Goal: Task Accomplishment & Management: Complete application form

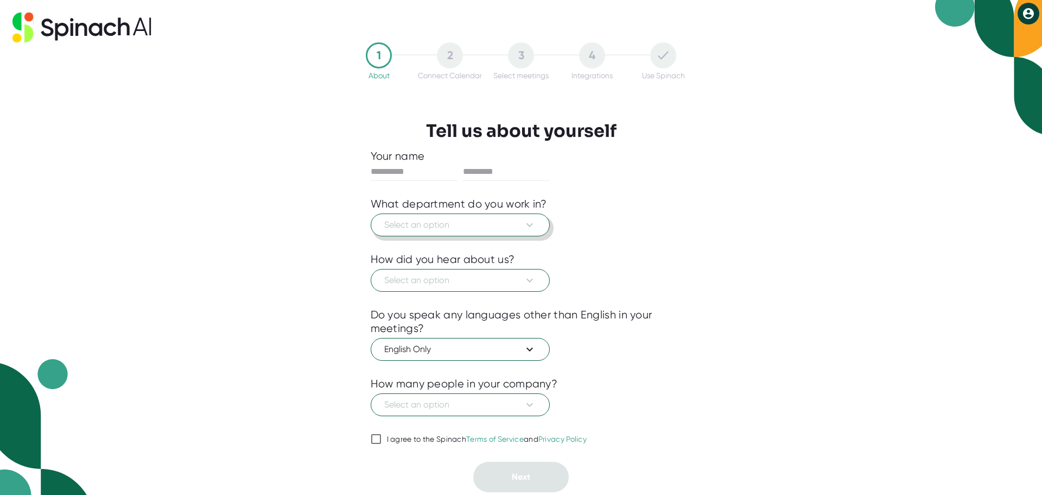
click at [429, 224] on span "Select an option" at bounding box center [460, 224] width 152 height 13
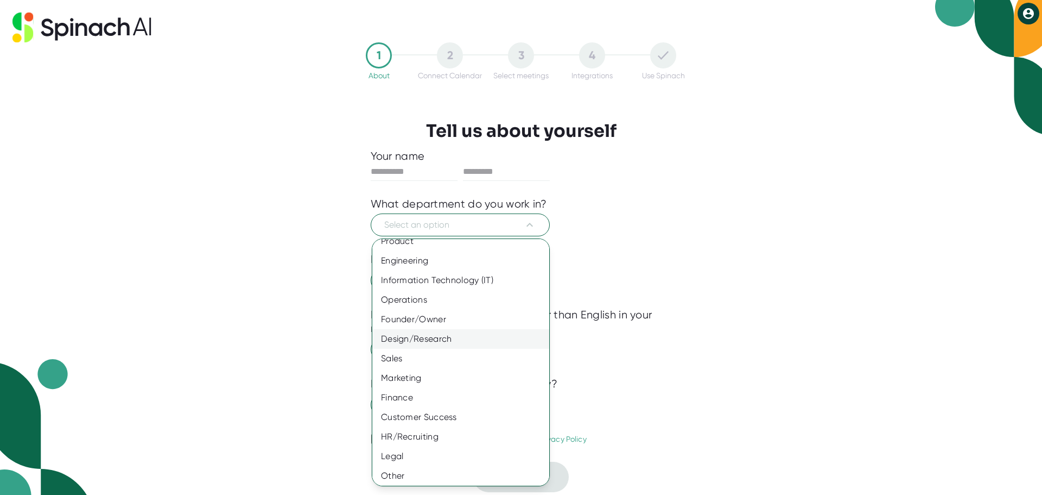
scroll to position [12, 0]
click at [429, 282] on div "Information Technology (IT)" at bounding box center [464, 278] width 185 height 20
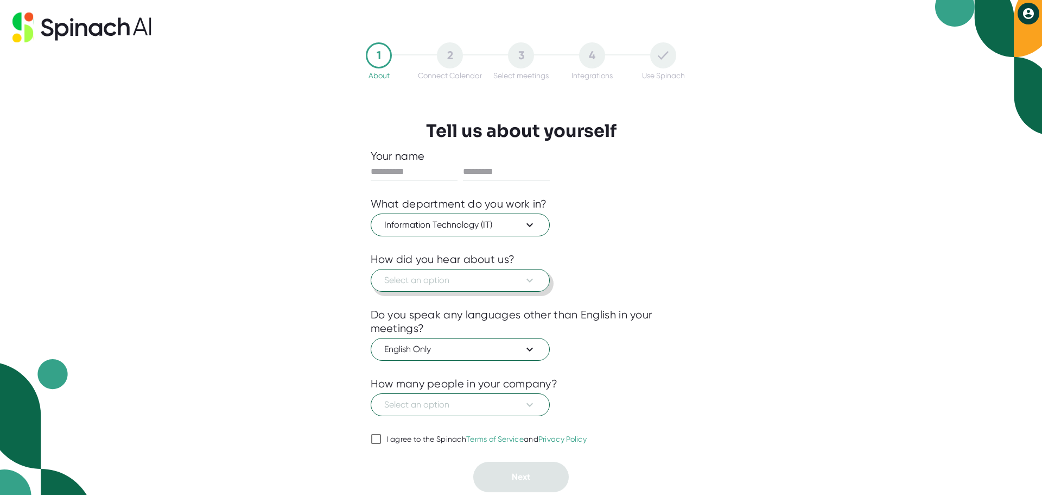
click at [428, 277] on span "Select an option" at bounding box center [460, 280] width 152 height 13
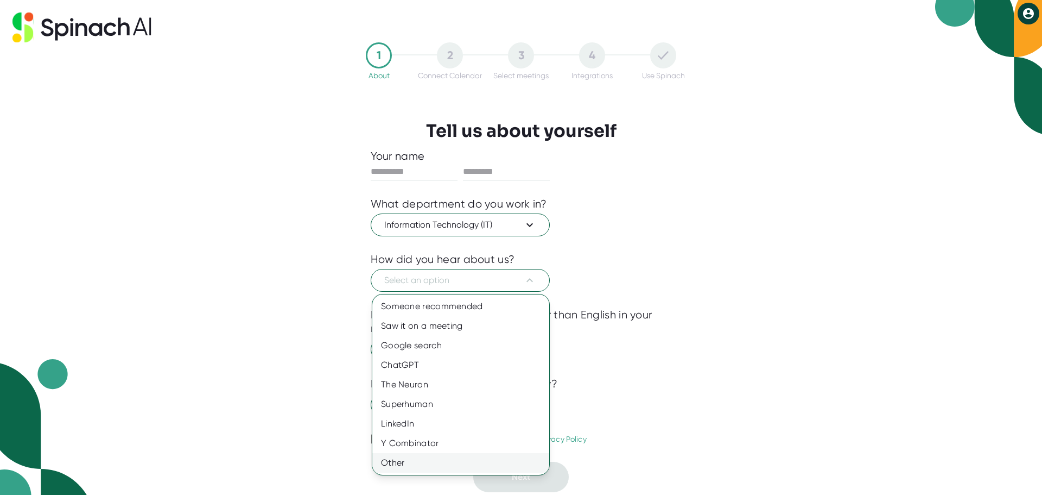
click at [420, 465] on div "Other" at bounding box center [460, 463] width 177 height 20
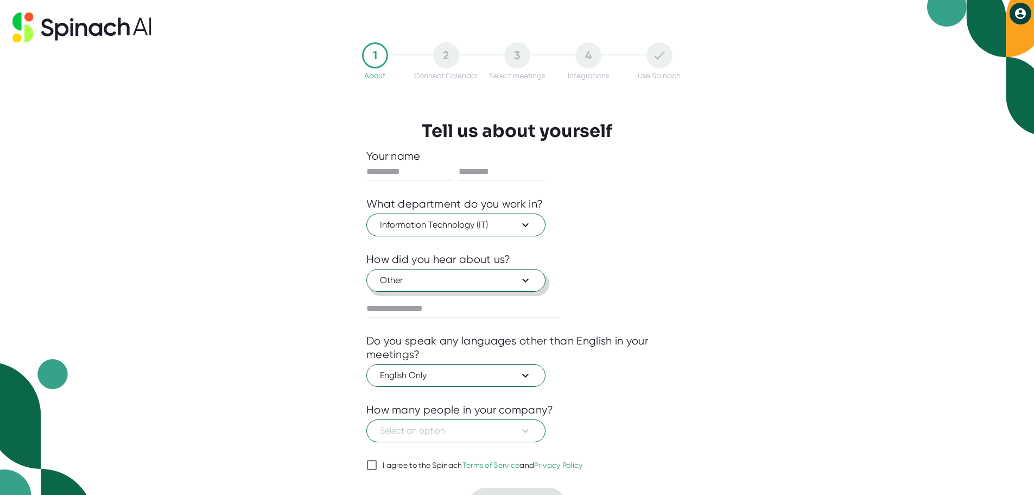
click at [437, 287] on button "Other" at bounding box center [455, 280] width 179 height 23
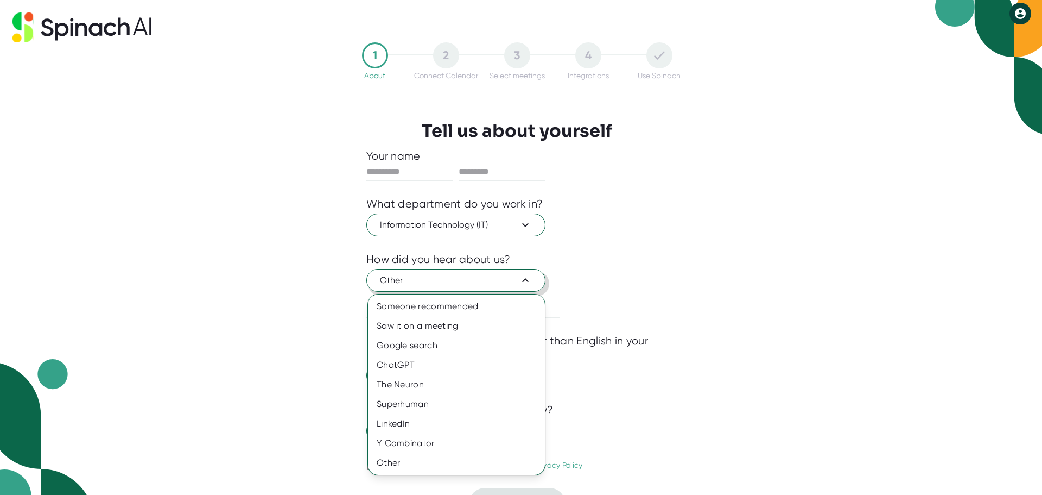
click at [437, 287] on div at bounding box center [521, 247] width 1042 height 495
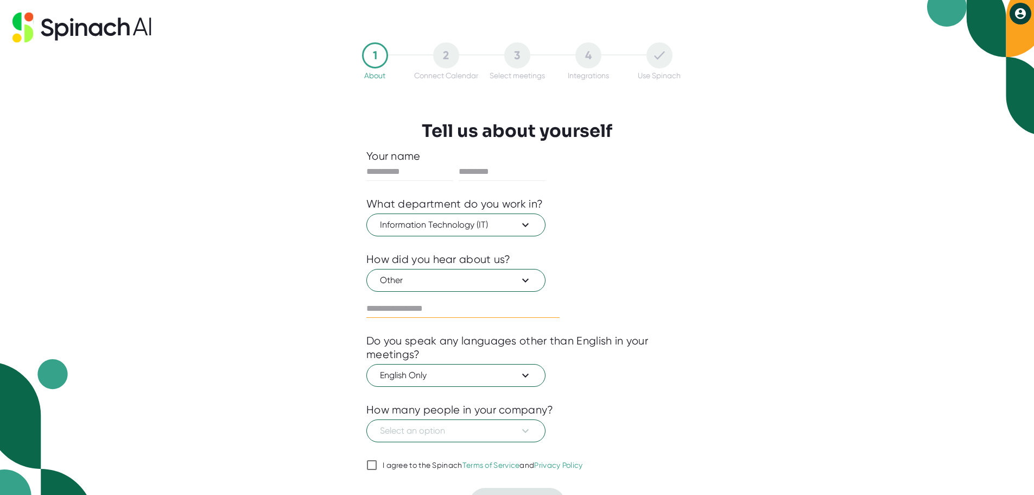
click at [437, 307] on input "text" at bounding box center [462, 308] width 193 height 17
click at [436, 287] on span "Other" at bounding box center [456, 280] width 152 height 13
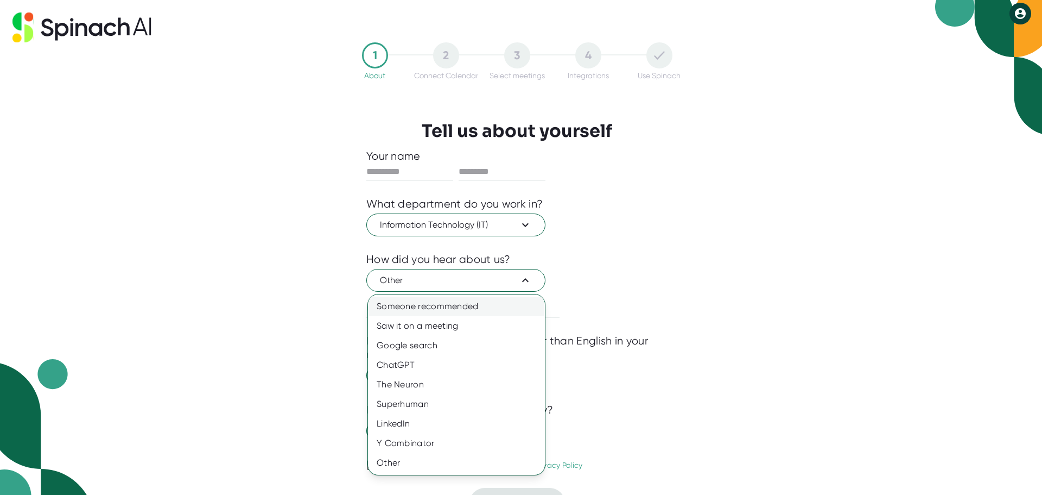
click at [442, 303] on div "Someone recommended" at bounding box center [456, 306] width 177 height 20
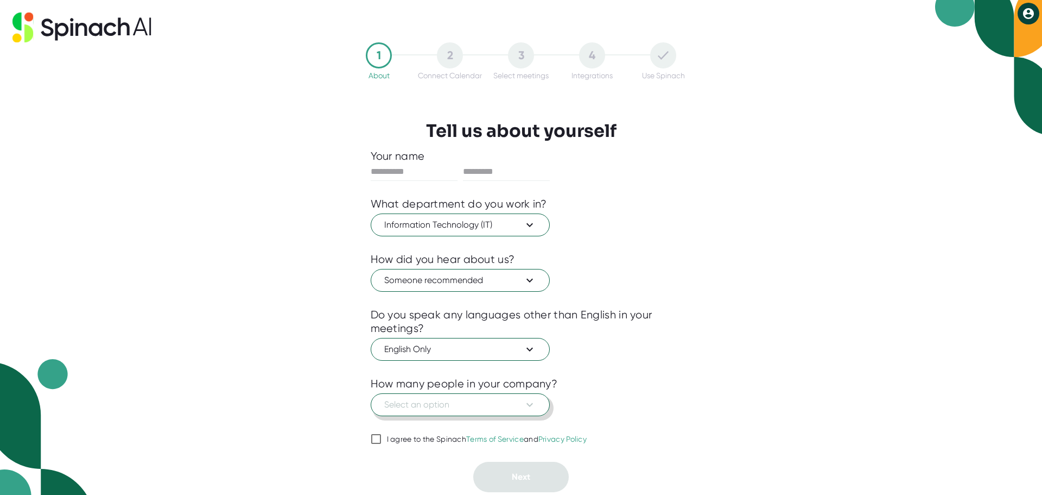
click at [444, 407] on span "Select an option" at bounding box center [460, 404] width 152 height 13
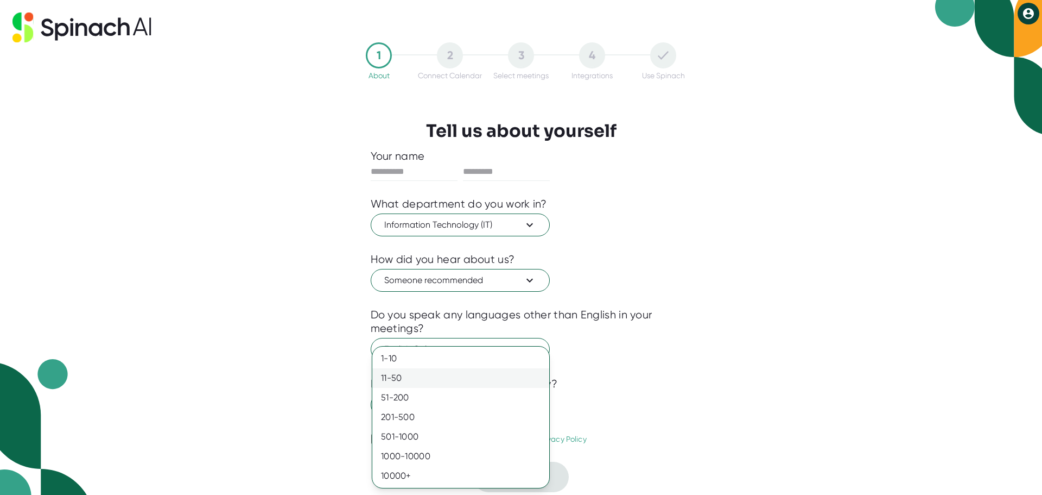
click at [434, 379] on div "11-50" at bounding box center [460, 378] width 177 height 20
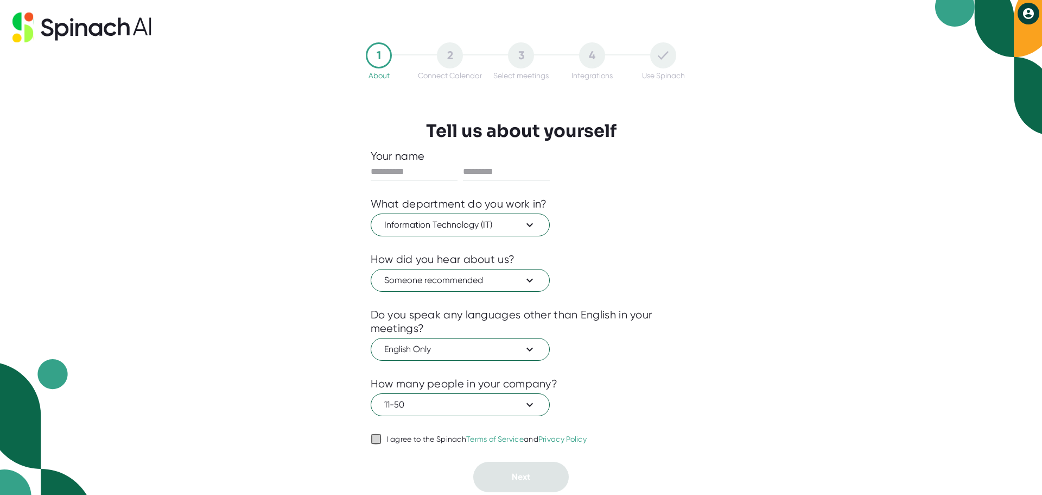
click at [379, 438] on input "I agree to the Spinach Terms of Service and Privacy Policy" at bounding box center [376, 438] width 11 height 13
checkbox input "true"
click at [274, 333] on div "1 About 2 Connect Calendar 3 Select meetings 4 Integrations Use Spinach Tell us…" at bounding box center [521, 247] width 1042 height 495
click at [401, 168] on input "text" at bounding box center [414, 171] width 87 height 17
type input "*****"
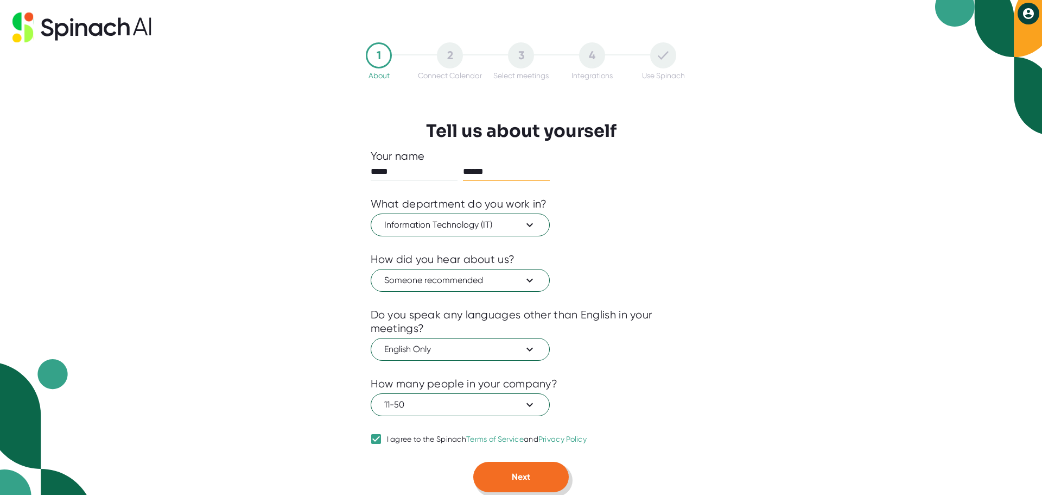
type input "******"
click at [522, 470] on button "Next" at bounding box center [521, 476] width 96 height 30
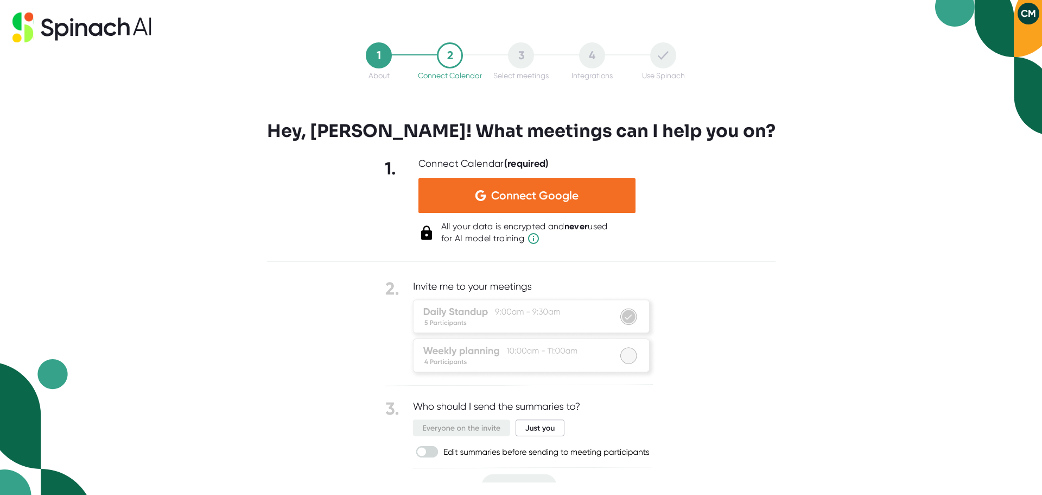
click at [522, 160] on b "(required)" at bounding box center [526, 163] width 45 height 12
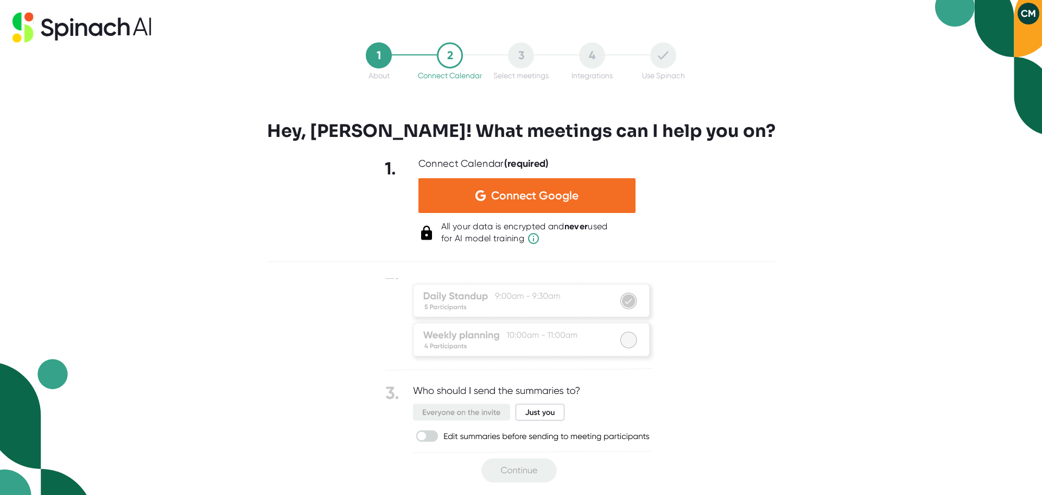
scroll to position [0, 0]
